Goal: Information Seeking & Learning: Learn about a topic

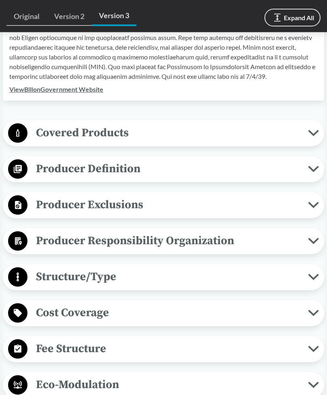
click at [300, 135] on button "Covered Products" at bounding box center [164, 133] width 316 height 21
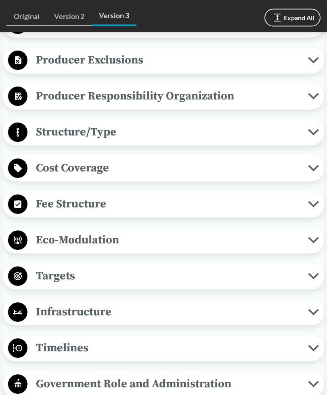
scroll to position [746, 0]
click at [290, 141] on span "Structure/Type" at bounding box center [167, 132] width 281 height 18
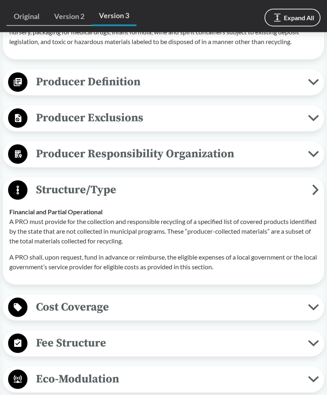
click at [294, 91] on span "Producer Definition" at bounding box center [167, 82] width 281 height 18
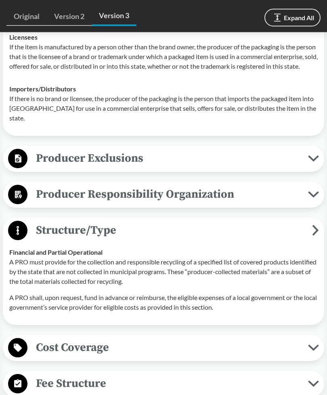
click at [290, 160] on div "Covered Products All Packaging Types Packaging is defined as materials used for…" at bounding box center [163, 214] width 321 height 1155
click at [292, 168] on span "Producer Exclusions" at bounding box center [167, 158] width 281 height 18
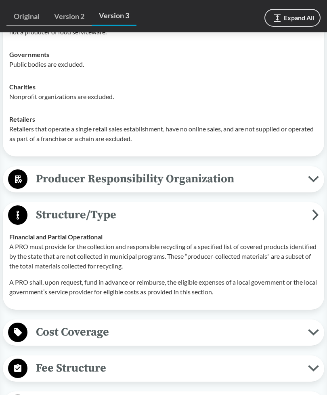
scroll to position [994, 0]
click at [268, 188] on span "Producer Responsibility Organization" at bounding box center [167, 179] width 281 height 18
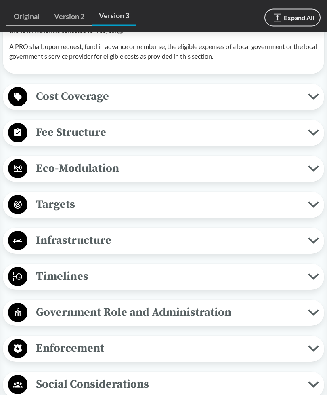
scroll to position [1275, 0]
click at [238, 213] on span "Targets" at bounding box center [167, 204] width 281 height 18
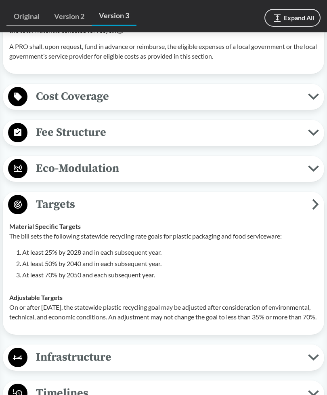
click at [268, 105] on span "Cost Coverage" at bounding box center [167, 96] width 281 height 18
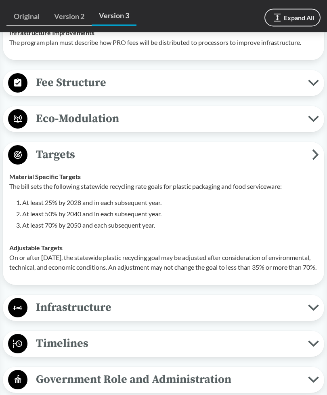
click at [270, 128] on span "Eco-Modulation" at bounding box center [167, 119] width 281 height 18
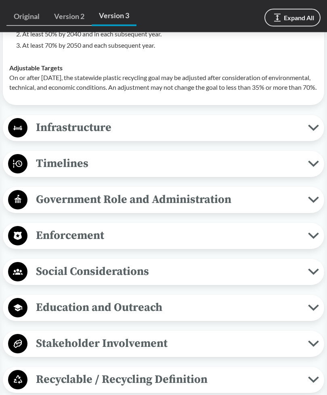
click at [255, 137] on span "Infrastructure" at bounding box center [167, 128] width 281 height 18
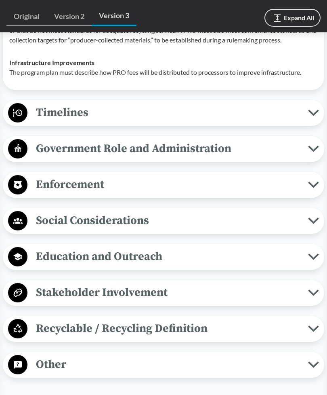
scroll to position [2070, 0]
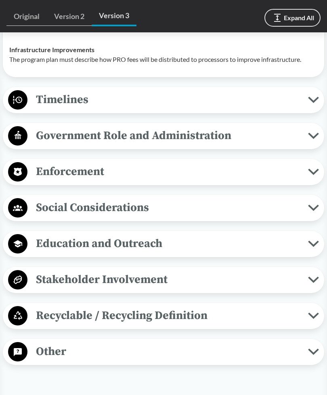
click at [266, 110] on button "Timelines" at bounding box center [164, 100] width 316 height 21
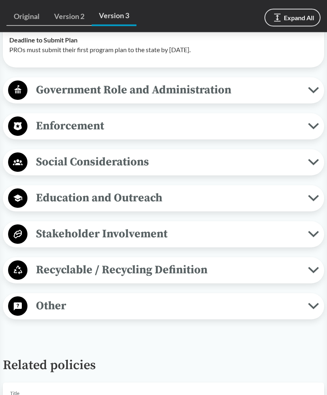
click at [283, 99] on span "Government Role and Administration" at bounding box center [167, 90] width 281 height 18
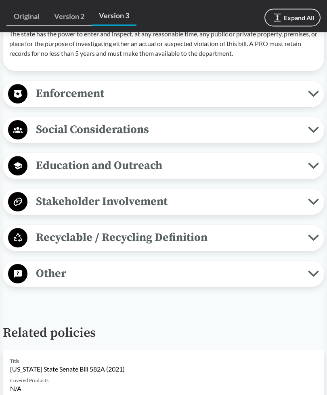
click at [279, 103] on span "Enforcement" at bounding box center [167, 94] width 281 height 18
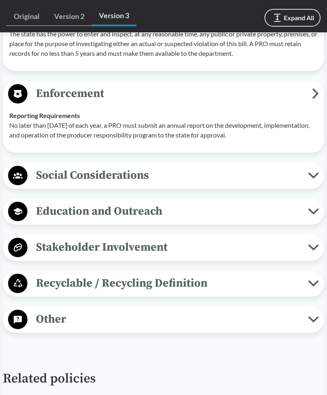
click at [246, 184] on span "Social Considerations" at bounding box center [167, 175] width 281 height 18
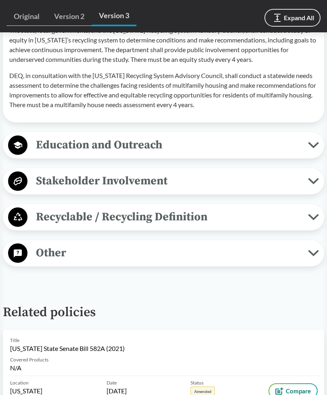
scroll to position [2554, 0]
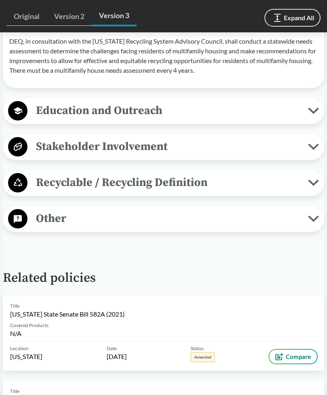
click at [272, 120] on span "Education and Outreach" at bounding box center [167, 110] width 281 height 18
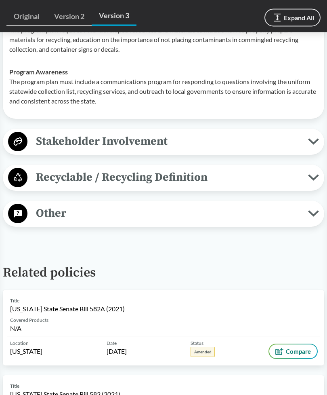
click at [246, 187] on span "Recyclable / Recycling Definition" at bounding box center [167, 177] width 281 height 18
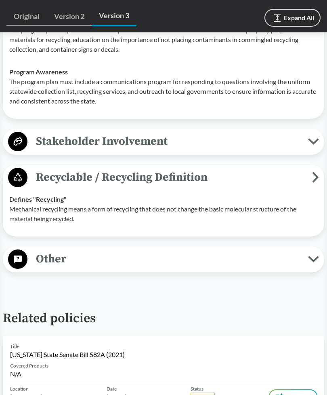
click at [250, 150] on span "Stakeholder Involvement" at bounding box center [167, 141] width 281 height 18
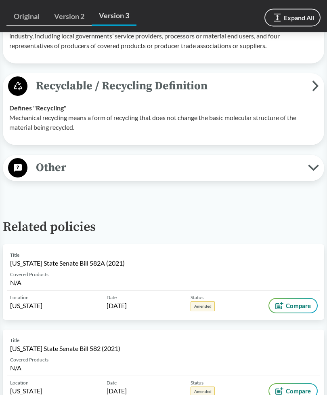
click at [246, 177] on span "Other" at bounding box center [167, 168] width 281 height 18
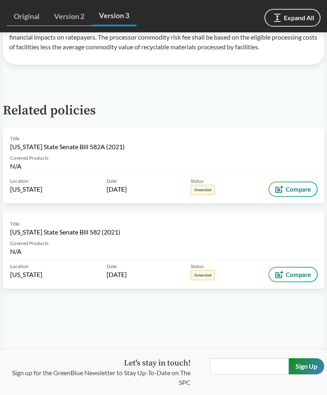
scroll to position [3489, 0]
